Goal: Complete application form

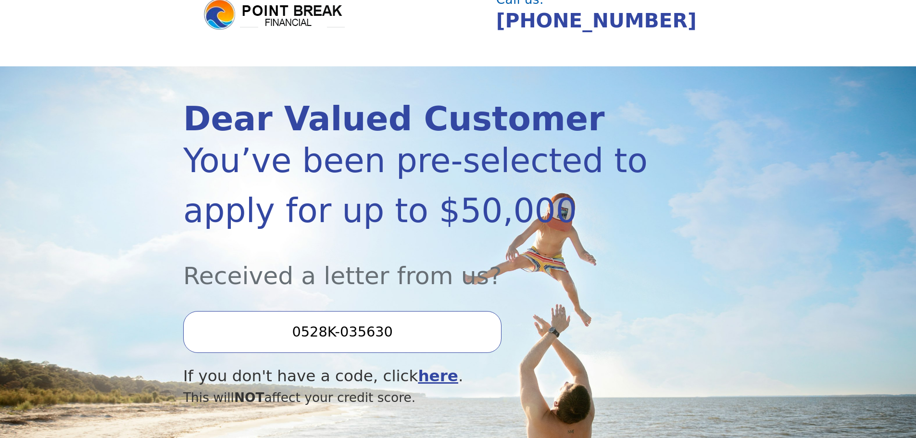
scroll to position [96, 0]
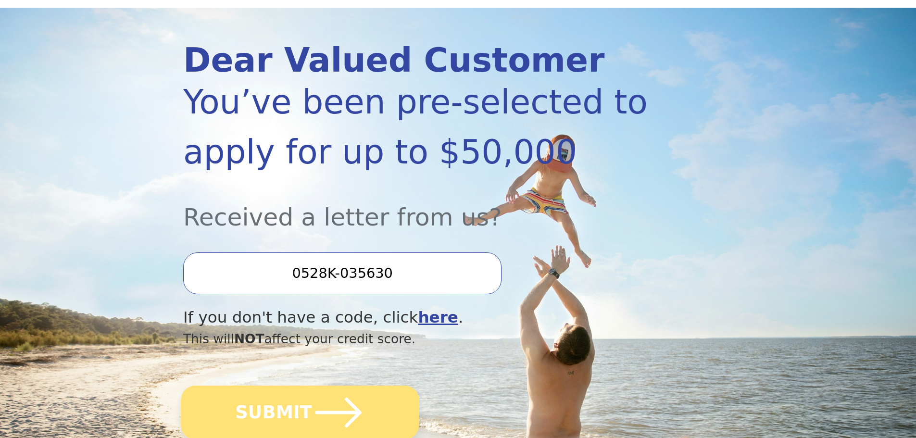
click at [330, 424] on icon "submit" at bounding box center [338, 412] width 53 height 53
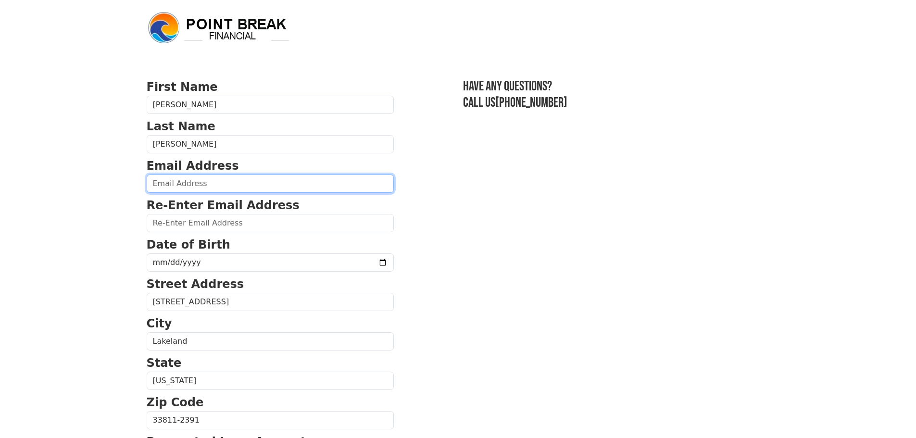
click at [213, 185] on input "email" at bounding box center [270, 184] width 247 height 18
type input "phillipbenson@hotmail.com"
type input "(813) 203-6909"
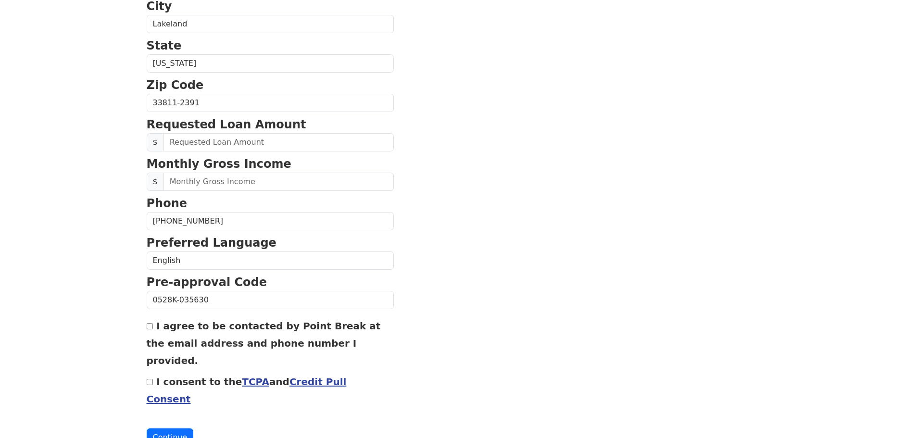
scroll to position [319, 0]
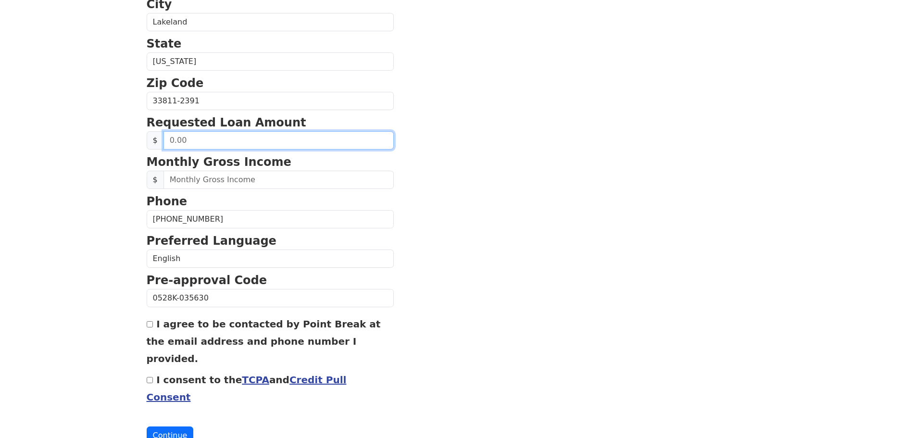
drag, startPoint x: 201, startPoint y: 138, endPoint x: 209, endPoint y: 138, distance: 7.7
click at [201, 138] on input "text" at bounding box center [279, 140] width 230 height 18
type input "5,000.00"
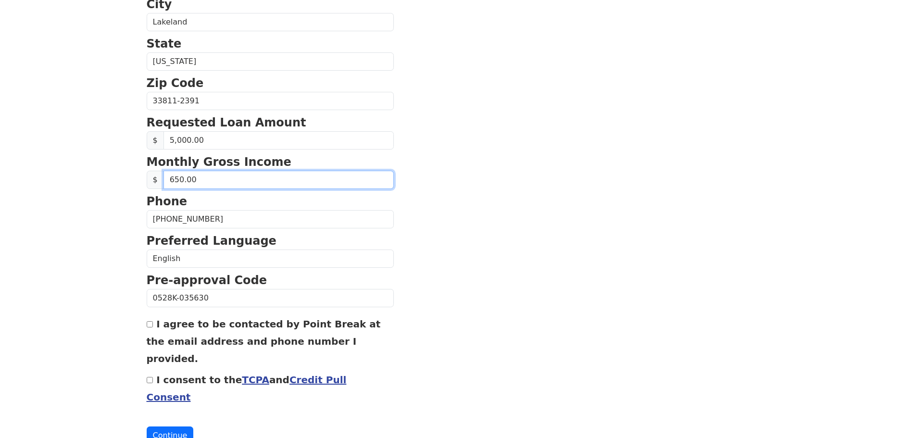
type input "6,500.00"
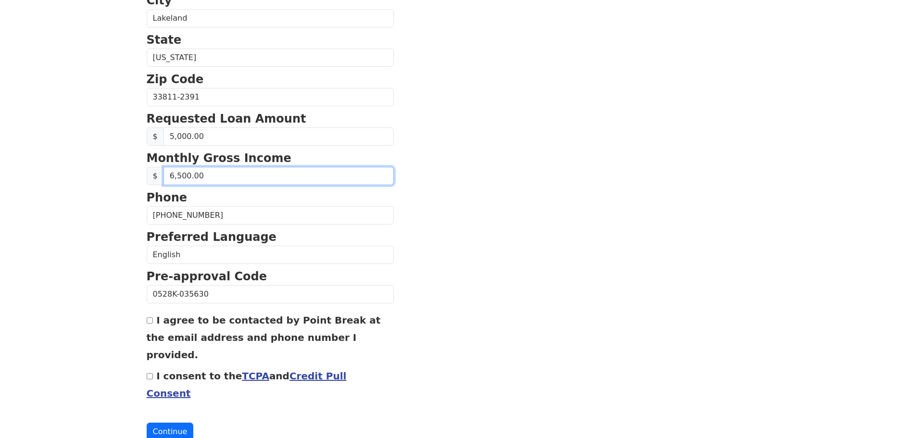
scroll to position [327, 0]
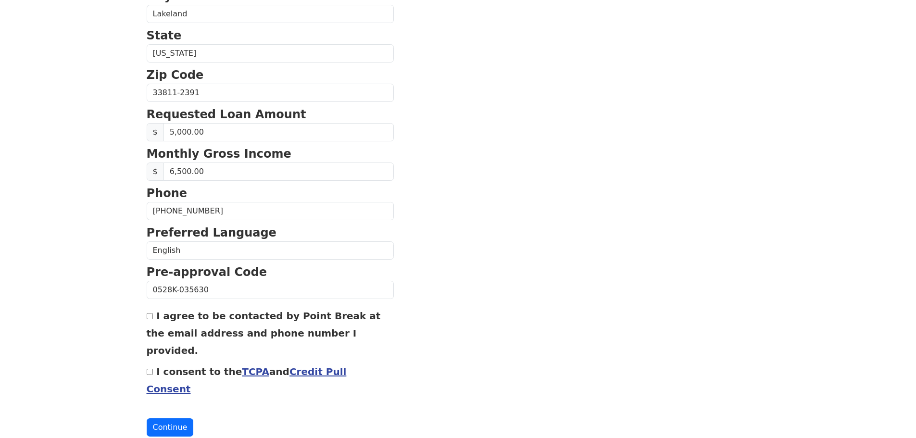
click at [152, 317] on input "I agree to be contacted by Point Break at the email address and phone number I …" at bounding box center [150, 316] width 6 height 6
checkbox input "true"
click at [150, 369] on input "I consent to the TCPA and Credit Pull Consent" at bounding box center [150, 372] width 6 height 6
checkbox input "true"
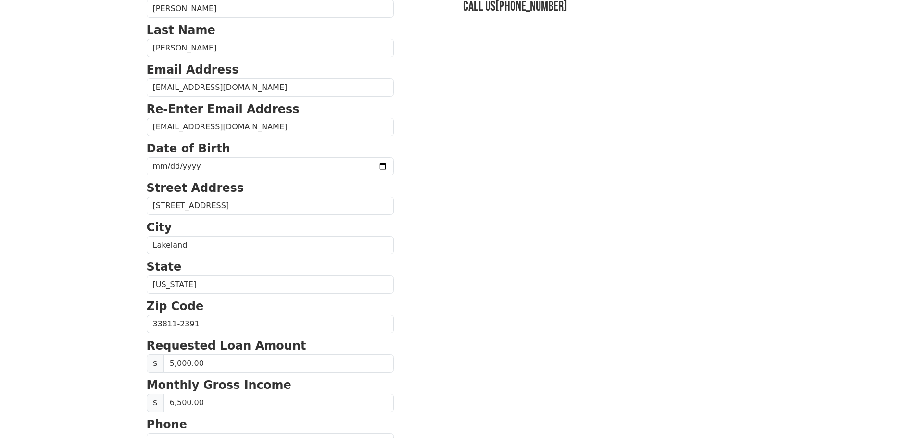
scroll to position [87, 0]
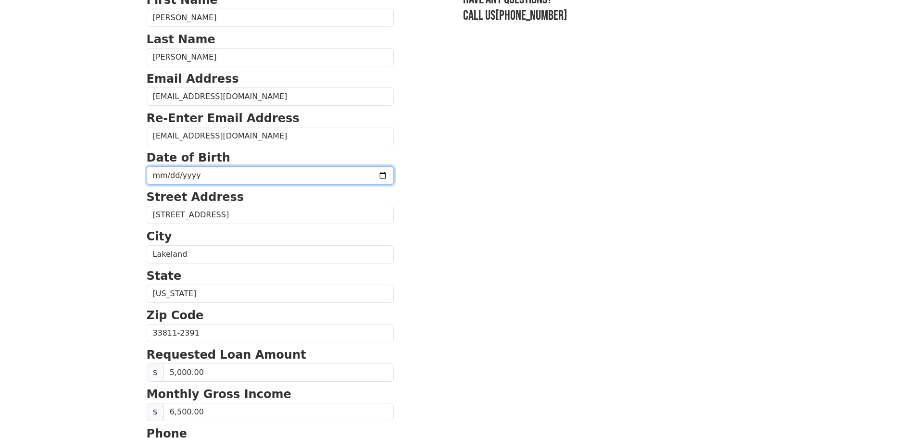
click at [154, 174] on input "date" at bounding box center [270, 175] width 247 height 18
type input "1977-09-29"
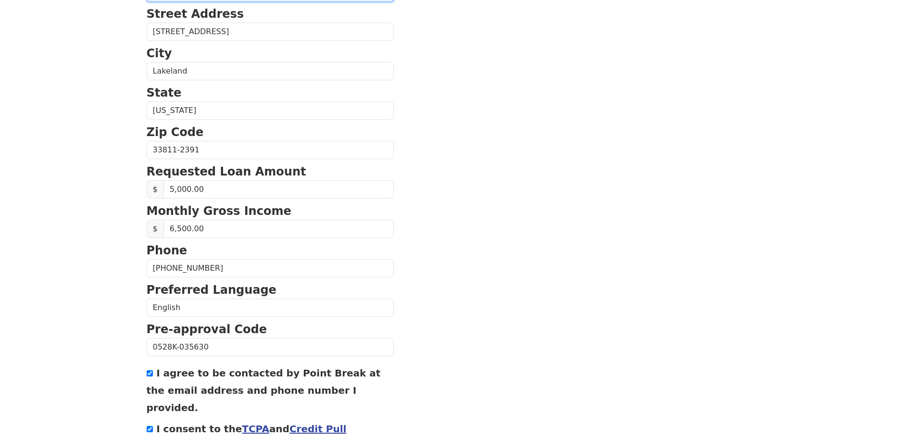
scroll to position [279, 0]
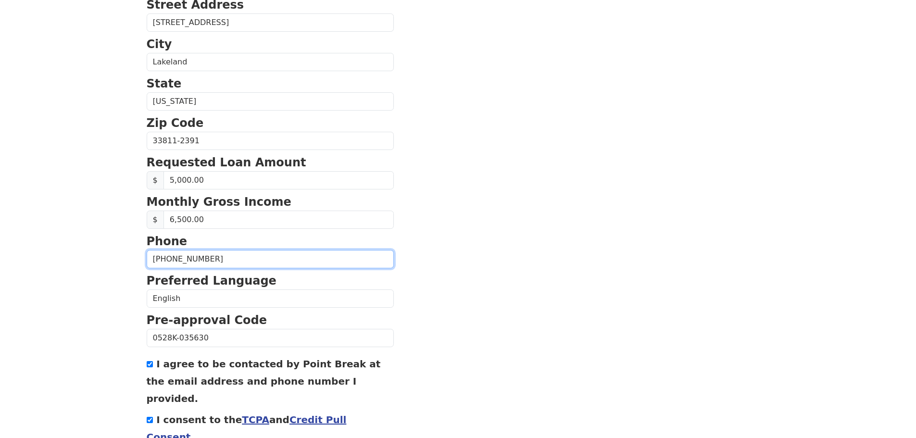
drag, startPoint x: 208, startPoint y: 260, endPoint x: 112, endPoint y: 259, distance: 96.2
type input "(423) 616-1089"
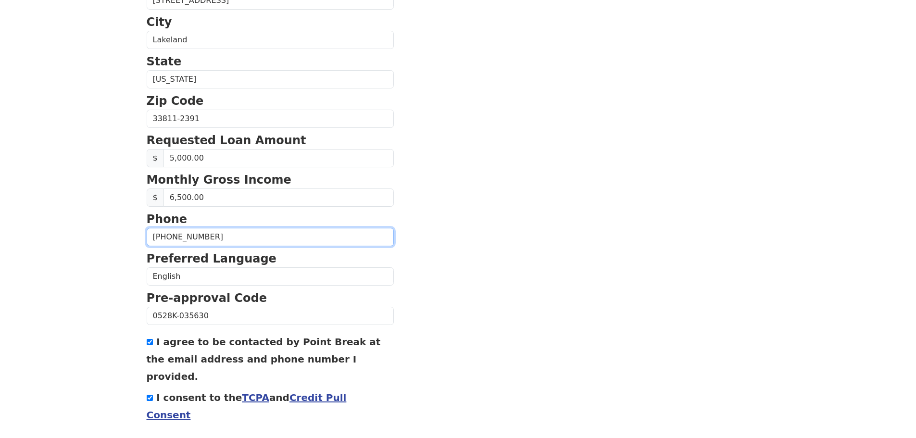
scroll to position [327, 0]
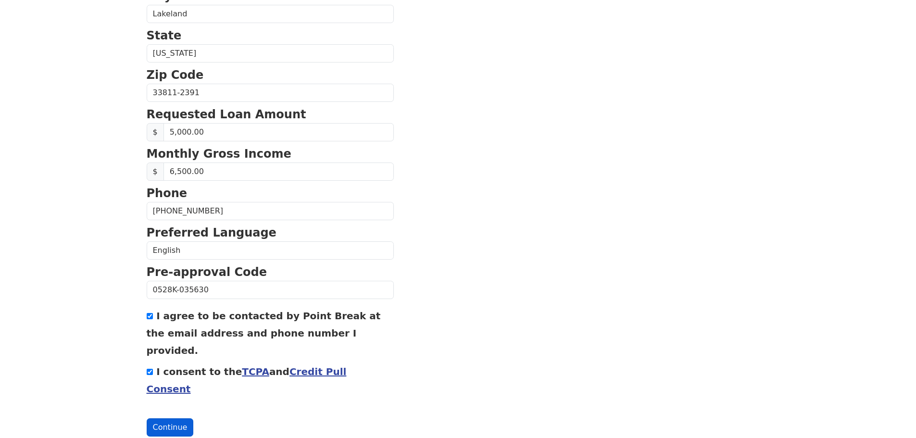
click at [169, 418] on button "Continue" at bounding box center [170, 427] width 47 height 18
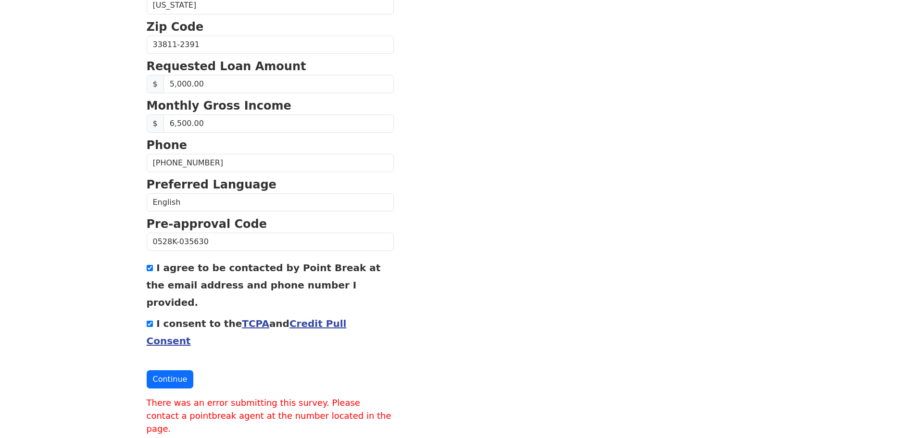
scroll to position [376, 0]
click at [173, 370] on button "Continue" at bounding box center [170, 379] width 47 height 18
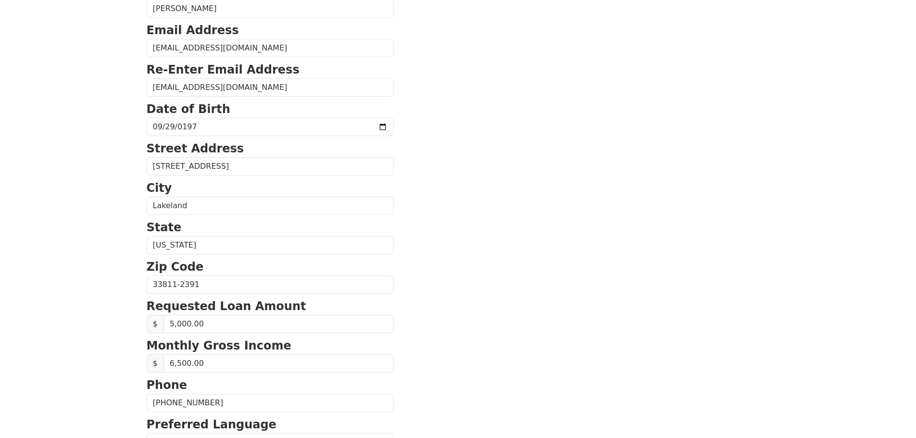
scroll to position [0, 0]
